Goal: Check status: Check status

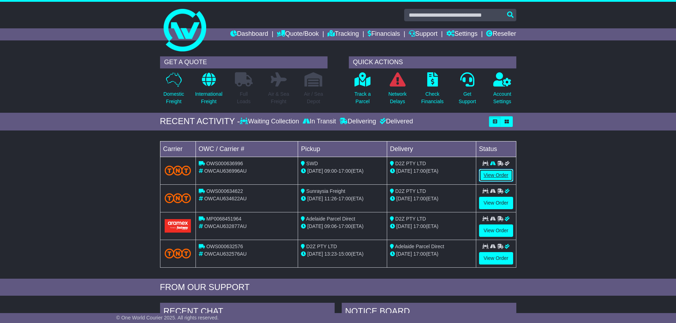
click at [488, 175] on link "View Order" at bounding box center [496, 175] width 34 height 12
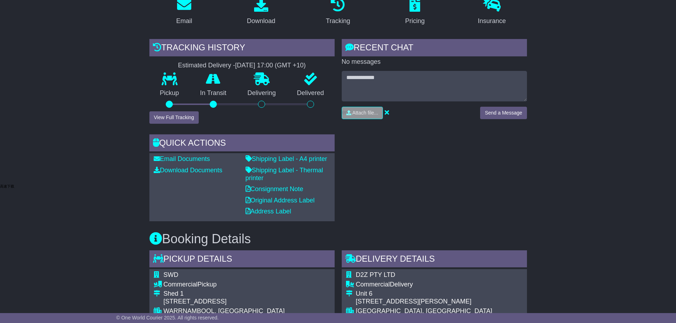
scroll to position [142, 0]
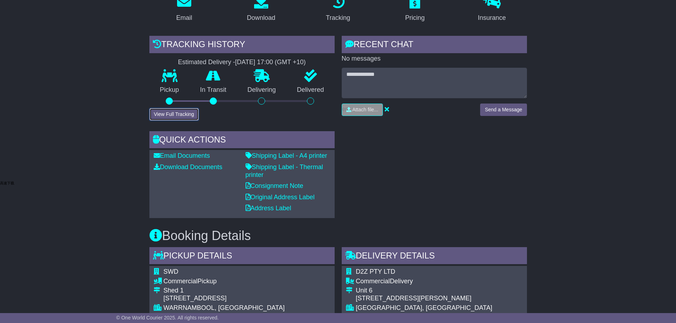
click at [161, 108] on button "View Full Tracking" at bounding box center [173, 114] width 49 height 12
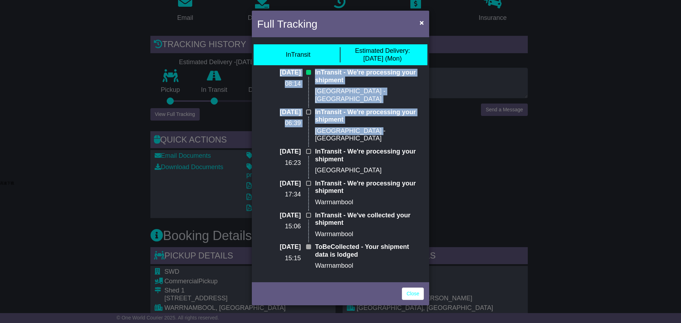
drag, startPoint x: 376, startPoint y: 122, endPoint x: 221, endPoint y: 75, distance: 161.1
click at [221, 75] on div "Full Tracking × InTransit Estimated Delivery: 25 Aug (Mon) 26 Aug 2025 08:14 In…" at bounding box center [340, 161] width 681 height 323
click at [392, 93] on p "Melbourne - Hallam" at bounding box center [369, 95] width 109 height 15
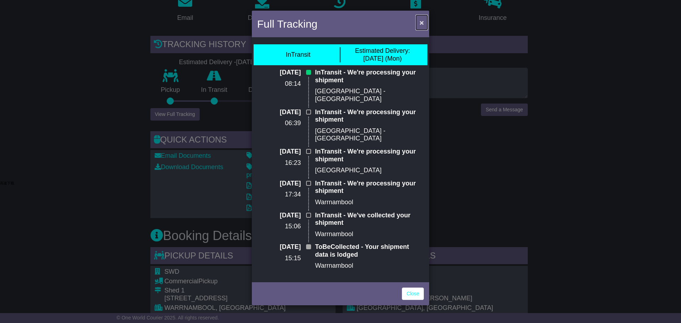
click at [422, 22] on span "×" at bounding box center [422, 22] width 4 height 8
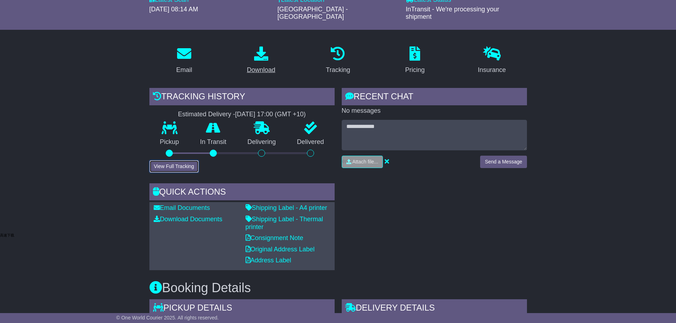
scroll to position [0, 0]
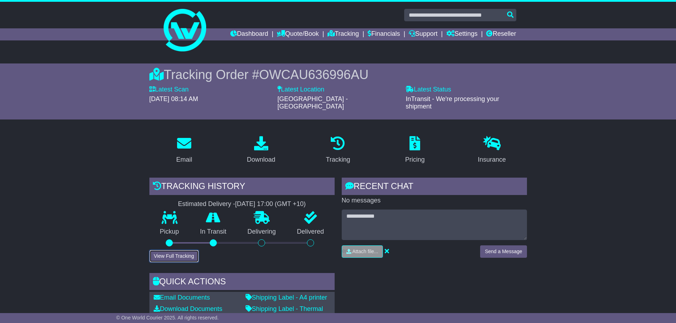
click at [181, 250] on button "View Full Tracking" at bounding box center [173, 256] width 49 height 12
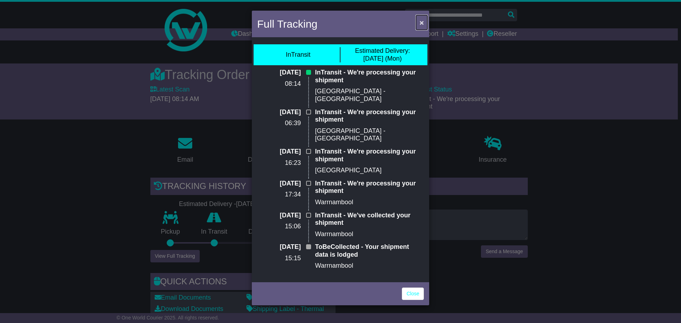
click at [418, 25] on button "×" at bounding box center [421, 22] width 11 height 15
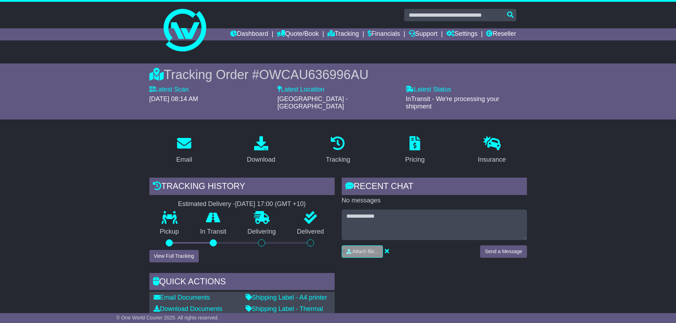
drag, startPoint x: 84, startPoint y: 187, endPoint x: 227, endPoint y: 229, distance: 148.4
click at [179, 253] on button "View Full Tracking" at bounding box center [173, 256] width 49 height 12
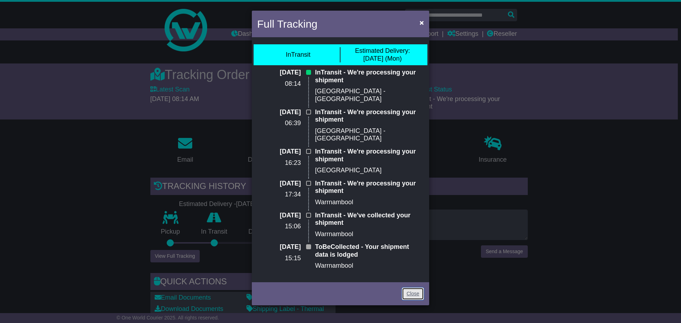
click at [410, 288] on link "Close" at bounding box center [413, 294] width 22 height 12
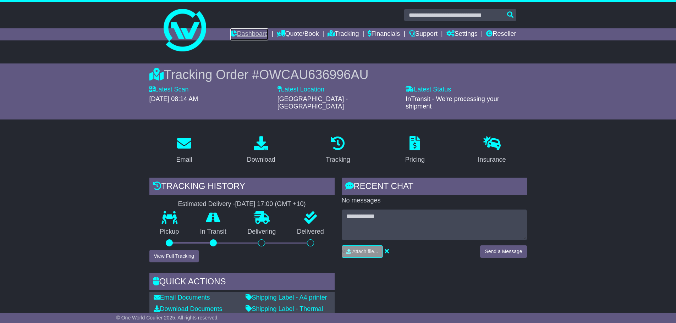
click at [241, 32] on link "Dashboard" at bounding box center [249, 34] width 38 height 12
